Goal: Information Seeking & Learning: Learn about a topic

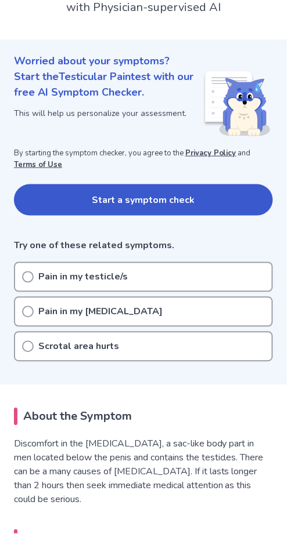
scroll to position [97, 0]
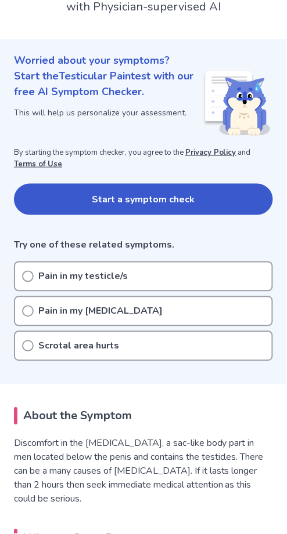
click at [193, 198] on button "Start a symptom check" at bounding box center [143, 199] width 259 height 31
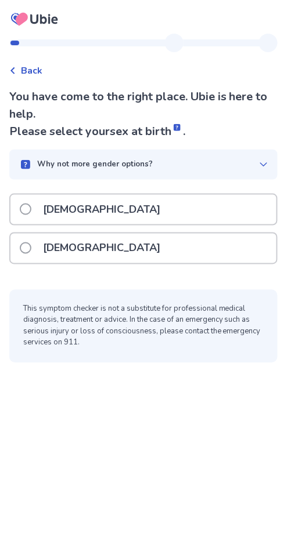
click at [34, 209] on label "Male" at bounding box center [93, 210] width 147 height 30
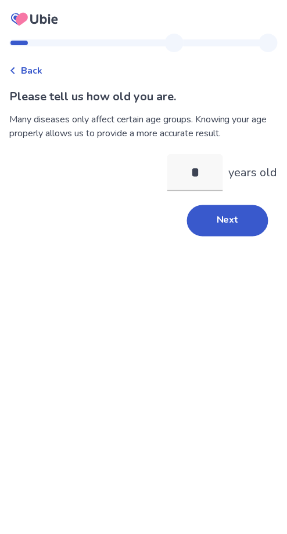
type input "**"
click at [238, 229] on button "Next" at bounding box center [227, 220] width 81 height 31
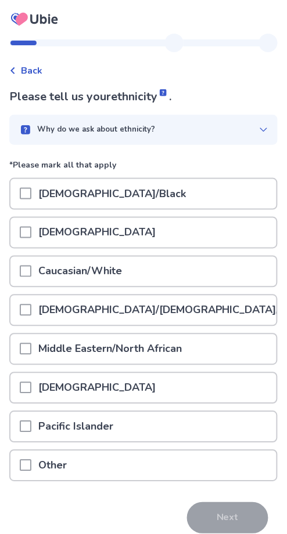
click at [29, 270] on span at bounding box center [26, 272] width 12 height 12
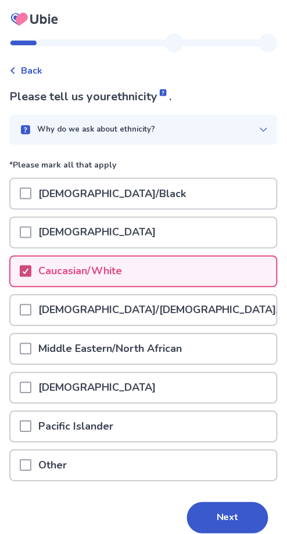
click at [239, 520] on button "Next" at bounding box center [227, 518] width 81 height 31
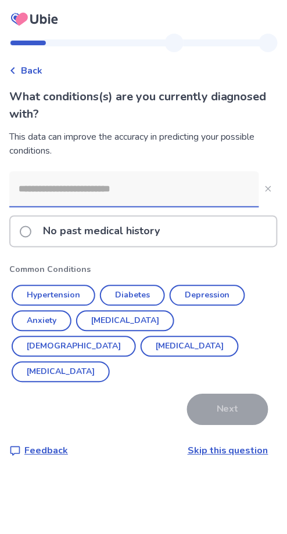
click at [34, 230] on label "No past medical history" at bounding box center [93, 232] width 147 height 30
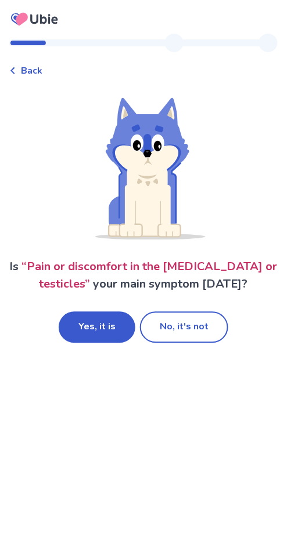
click at [110, 329] on button "Yes, it is" at bounding box center [97, 327] width 77 height 31
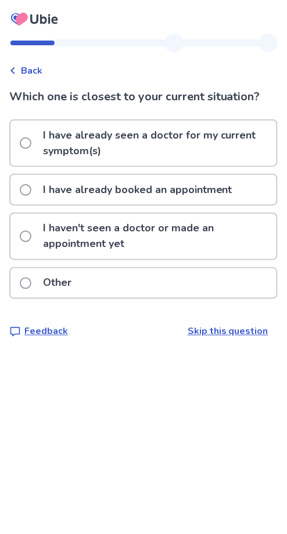
click at [34, 149] on label "I have already seen a doctor for my current symptom(s)" at bounding box center [148, 143] width 256 height 45
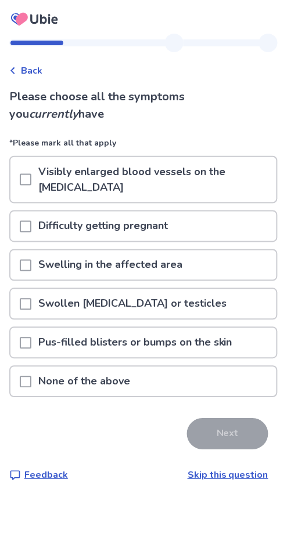
click at [27, 260] on span at bounding box center [26, 266] width 12 height 12
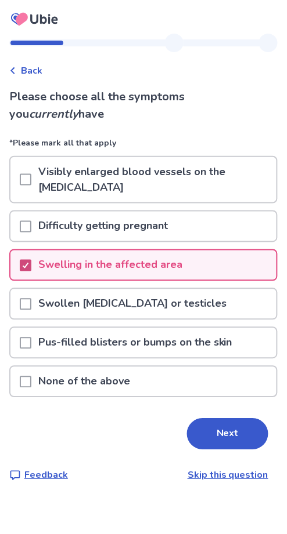
click at [27, 174] on span at bounding box center [26, 180] width 12 height 12
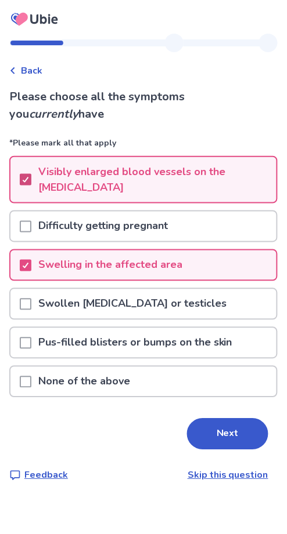
click at [232, 419] on button "Next" at bounding box center [227, 434] width 81 height 31
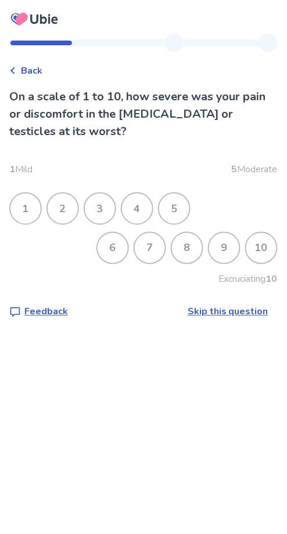
click at [187, 248] on div "8" at bounding box center [187, 248] width 30 height 30
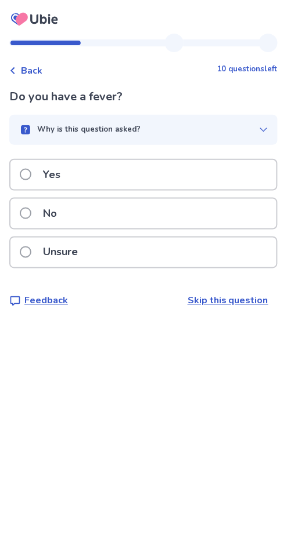
click at [30, 218] on label "No" at bounding box center [42, 214] width 44 height 30
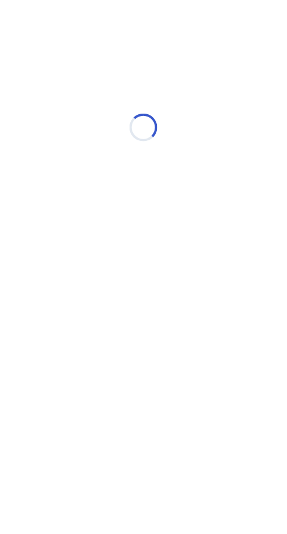
select select "*"
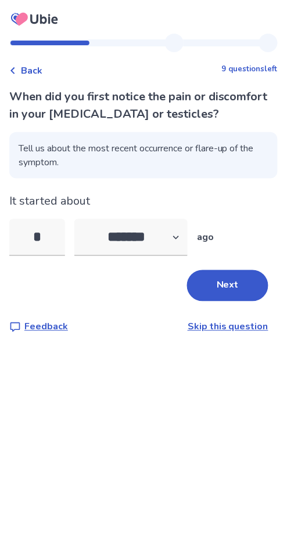
type input "**"
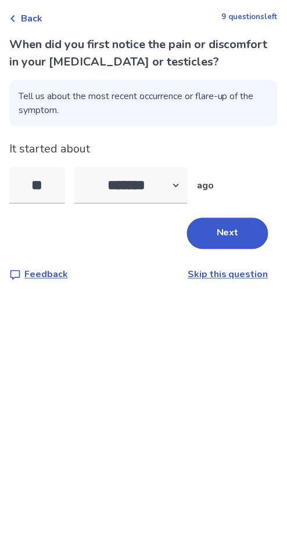
click at [238, 292] on button "Next" at bounding box center [227, 285] width 81 height 31
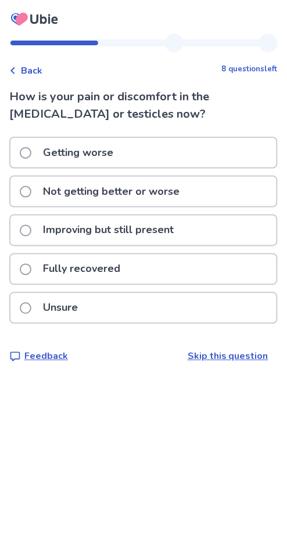
click at [38, 196] on p "Not getting better or worse" at bounding box center [111, 192] width 150 height 30
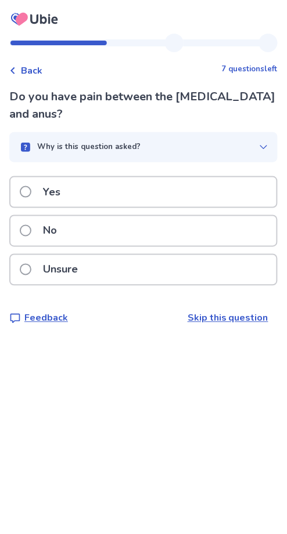
click at [39, 216] on p "No" at bounding box center [50, 231] width 28 height 30
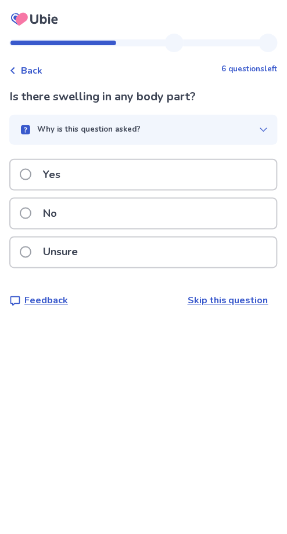
click at [38, 219] on p "No" at bounding box center [50, 214] width 28 height 30
click at [32, 180] on label "Yes" at bounding box center [44, 175] width 48 height 30
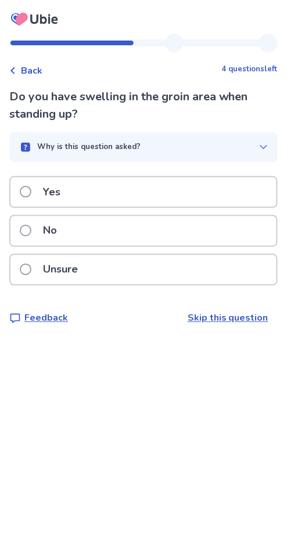
click at [38, 187] on p "Yes" at bounding box center [51, 193] width 31 height 30
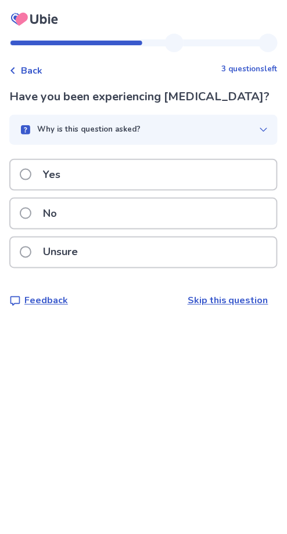
click at [34, 219] on label "No" at bounding box center [42, 214] width 44 height 30
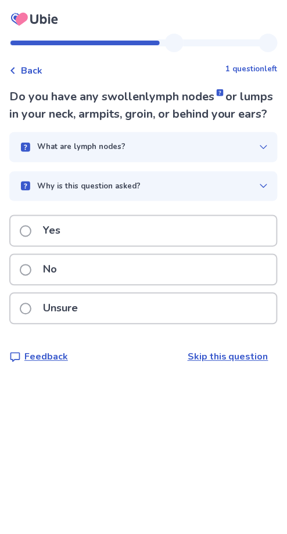
click at [32, 280] on label "No" at bounding box center [42, 270] width 44 height 30
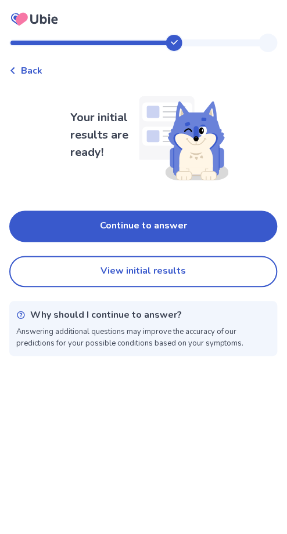
click at [176, 228] on button "Continue to answer" at bounding box center [143, 226] width 268 height 31
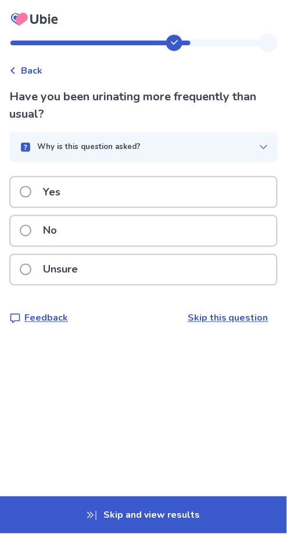
click at [39, 231] on p "No" at bounding box center [50, 231] width 28 height 30
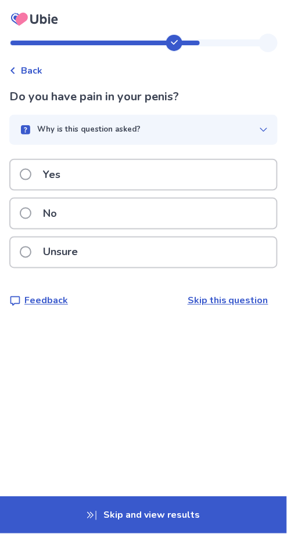
click at [38, 217] on p "No" at bounding box center [50, 214] width 28 height 30
click at [26, 217] on span at bounding box center [26, 214] width 12 height 12
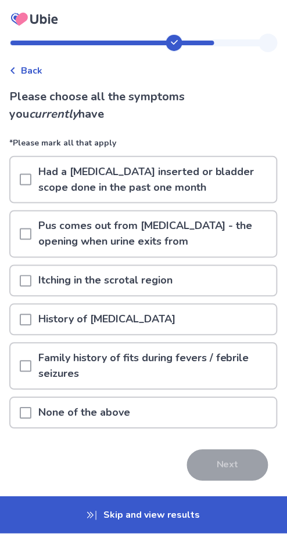
click at [26, 411] on span at bounding box center [26, 414] width 12 height 12
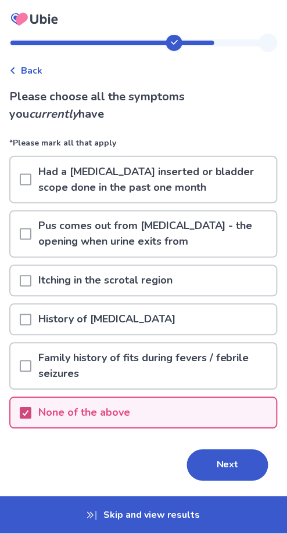
click at [238, 471] on button "Next" at bounding box center [227, 465] width 81 height 31
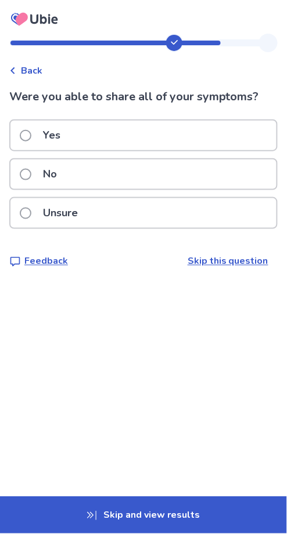
click at [32, 137] on label "Yes" at bounding box center [44, 136] width 48 height 30
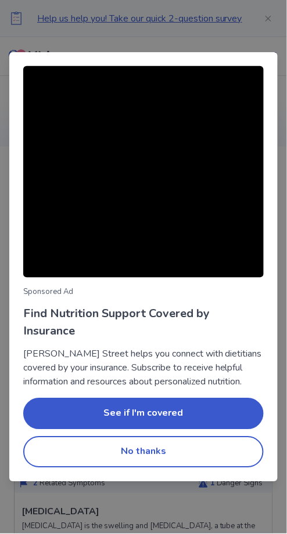
click at [178, 455] on button "No thanks" at bounding box center [143, 452] width 240 height 31
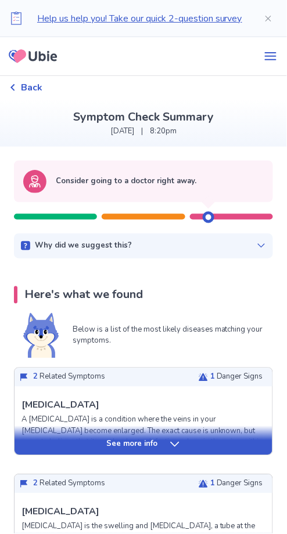
click at [161, 451] on button "No thanks" at bounding box center [143, 452] width 240 height 31
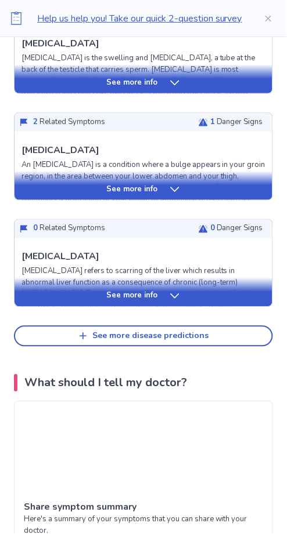
scroll to position [469, 0]
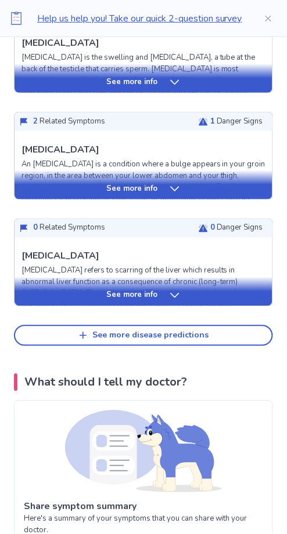
click at [176, 300] on icon at bounding box center [175, 296] width 12 height 12
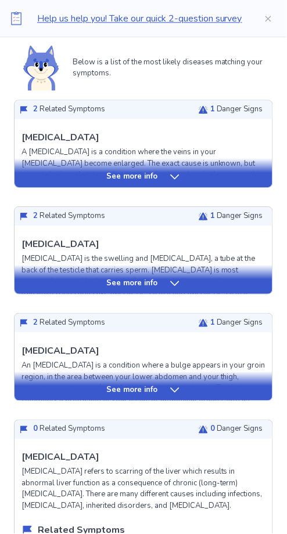
scroll to position [265, 0]
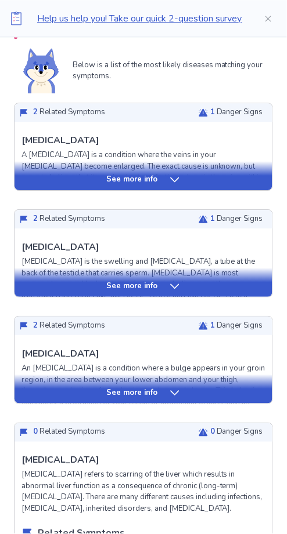
click at [198, 390] on div "See more info" at bounding box center [144, 394] width 258 height 12
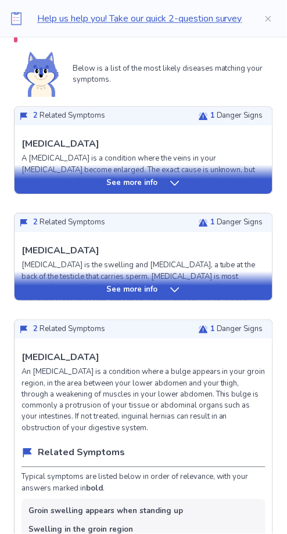
scroll to position [259, 0]
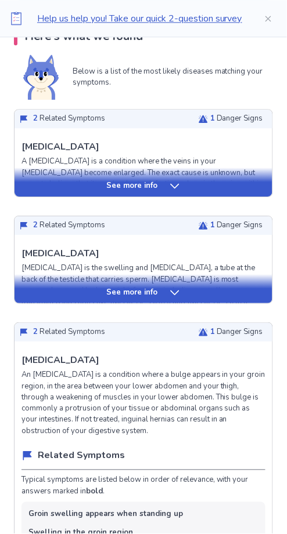
click at [208, 299] on div "See more info" at bounding box center [144, 288] width 258 height 29
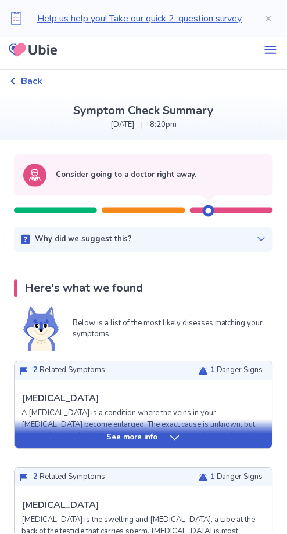
scroll to position [0, 0]
